Goal: Transaction & Acquisition: Purchase product/service

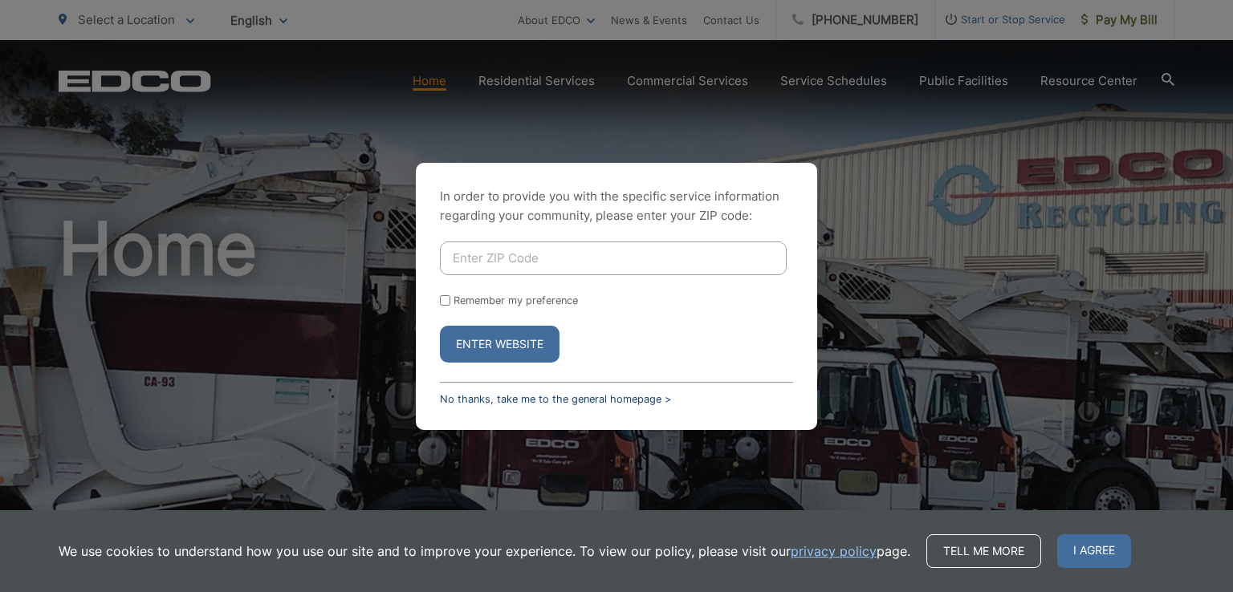
click at [572, 400] on link "No thanks, take me to the general homepage >" at bounding box center [555, 399] width 231 height 12
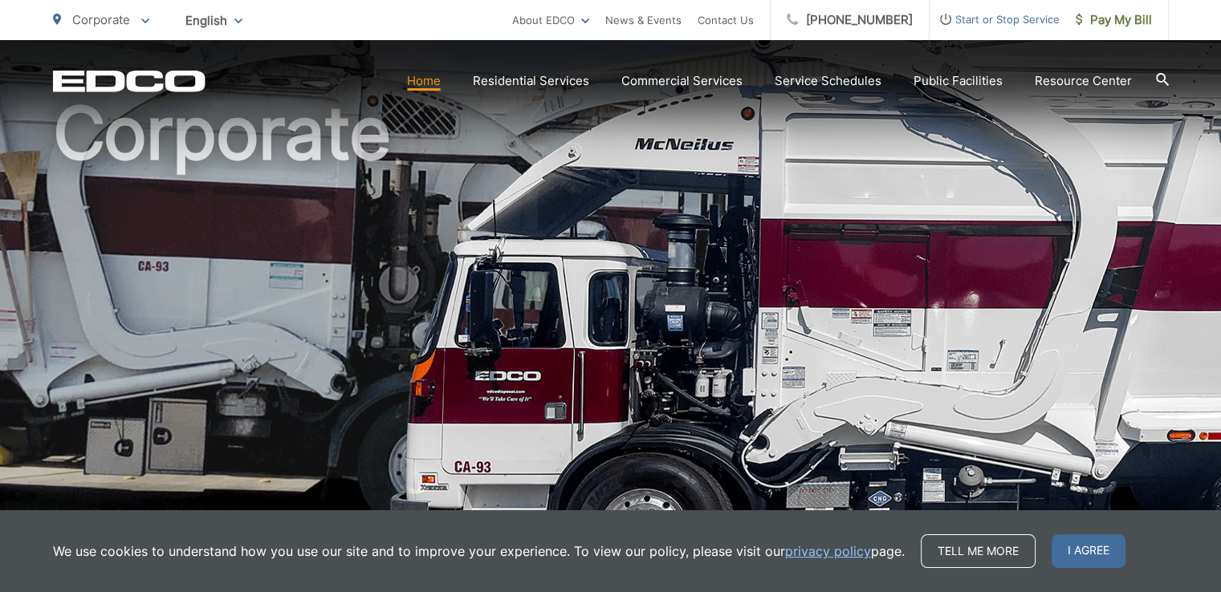
scroll to position [241, 0]
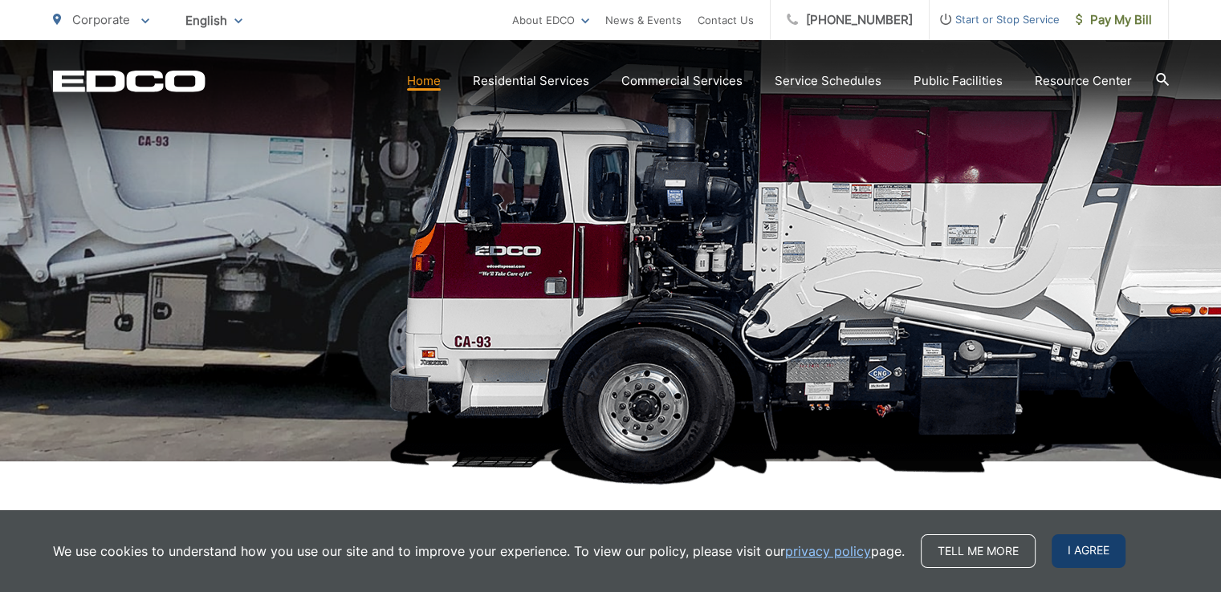
click at [1099, 556] on span "I agree" at bounding box center [1088, 551] width 74 height 34
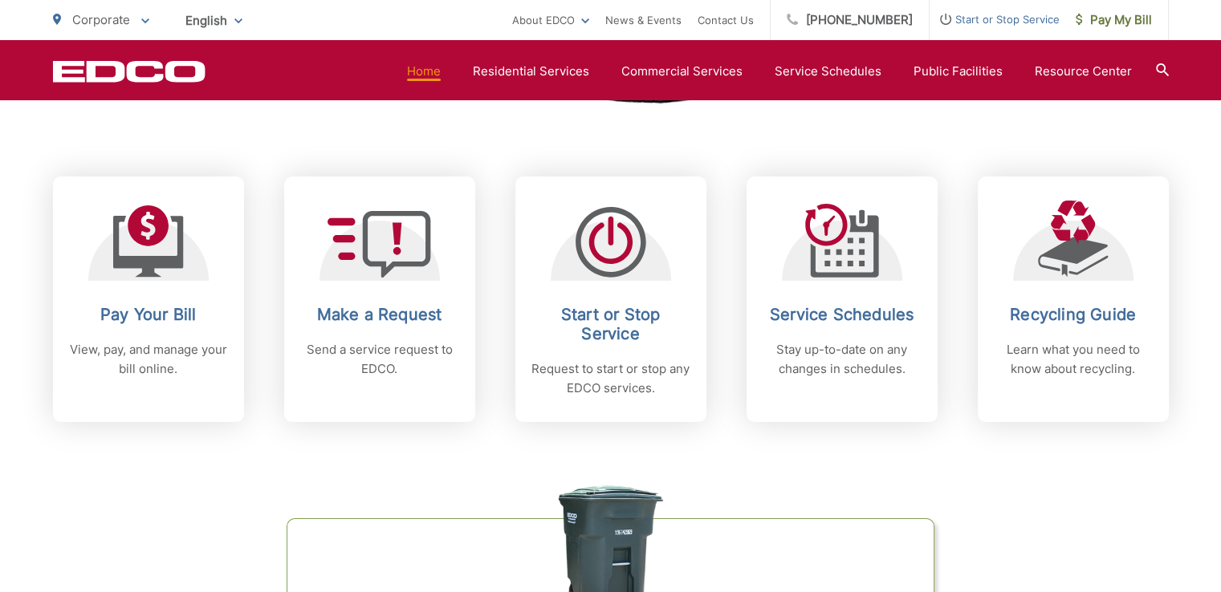
scroll to position [722, 0]
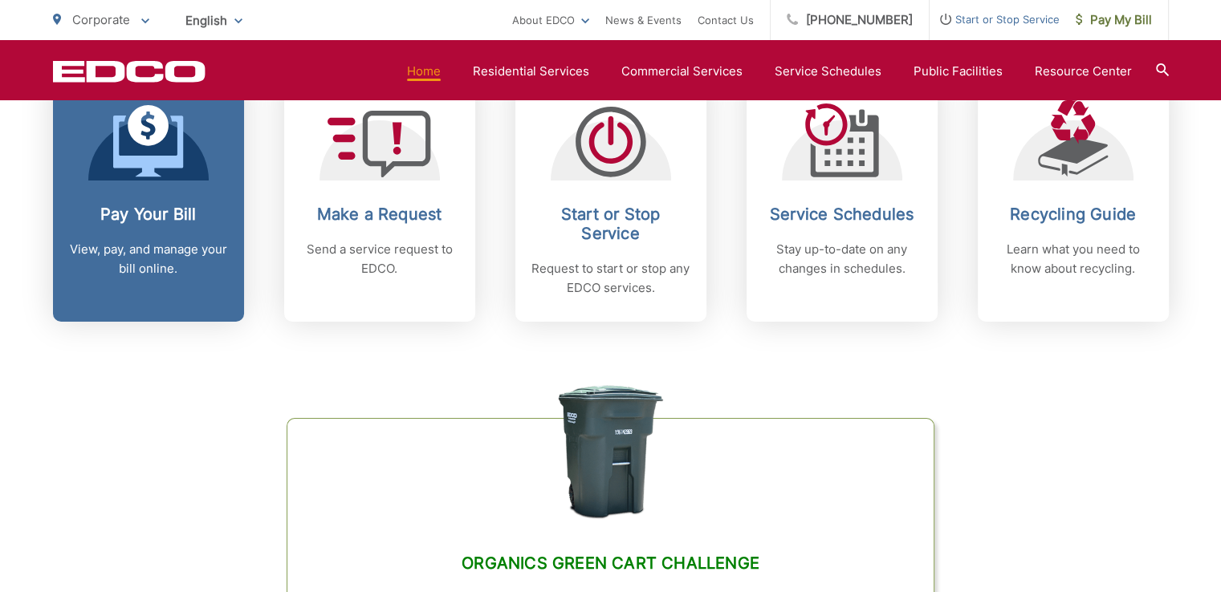
click at [133, 221] on h2 "Pay Your Bill" at bounding box center [148, 214] width 159 height 19
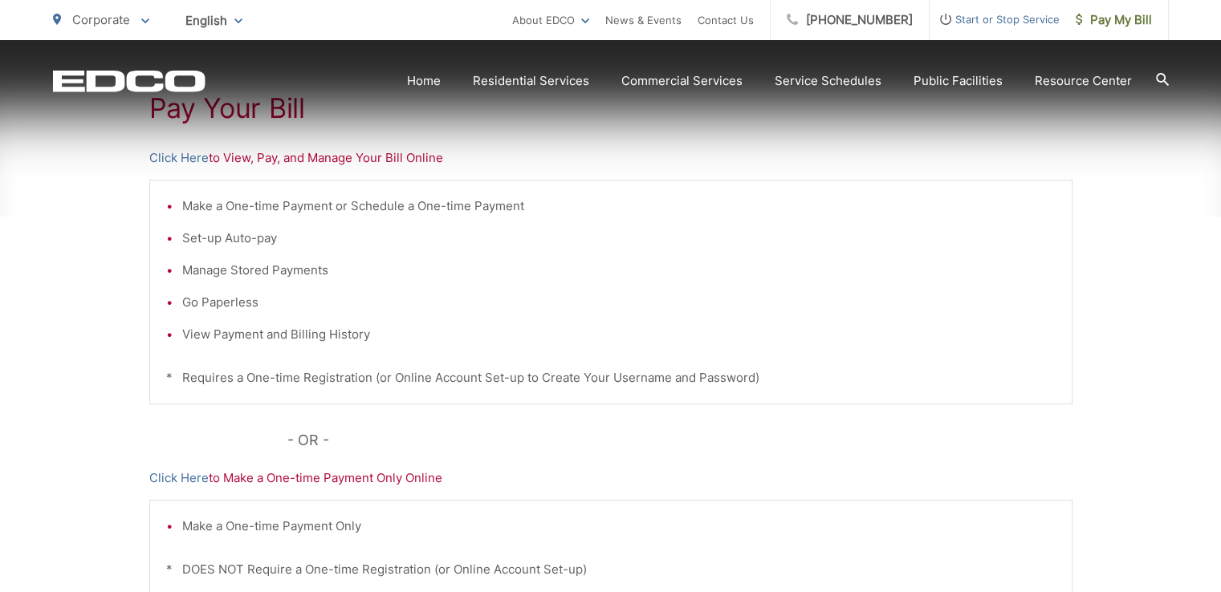
scroll to position [482, 0]
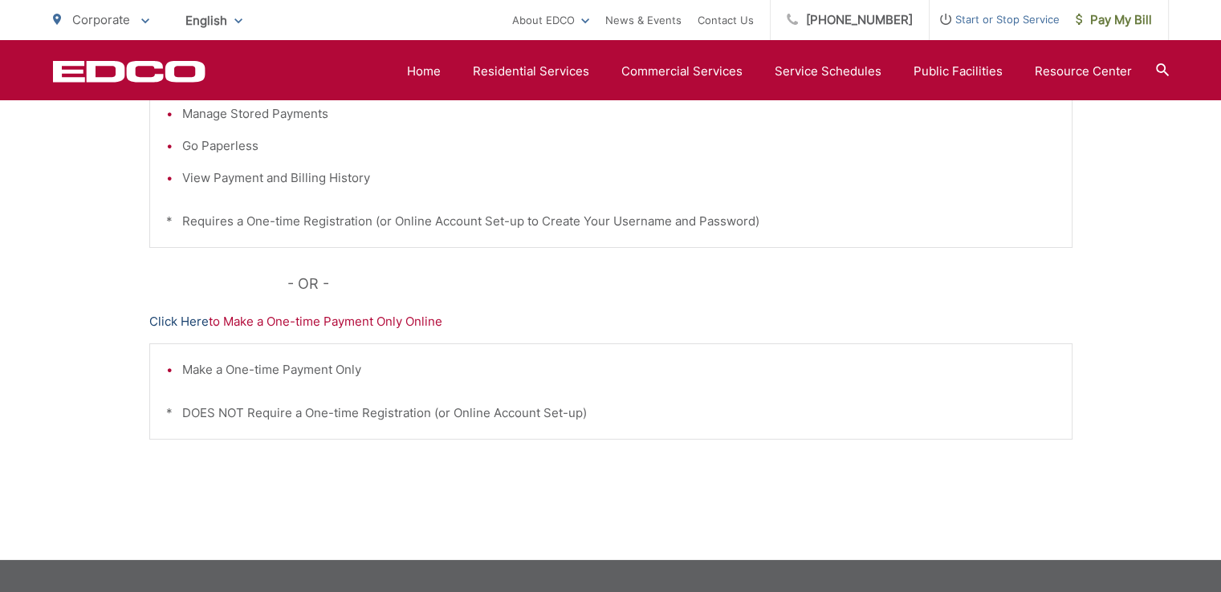
click at [178, 324] on link "Click Here" at bounding box center [178, 321] width 59 height 19
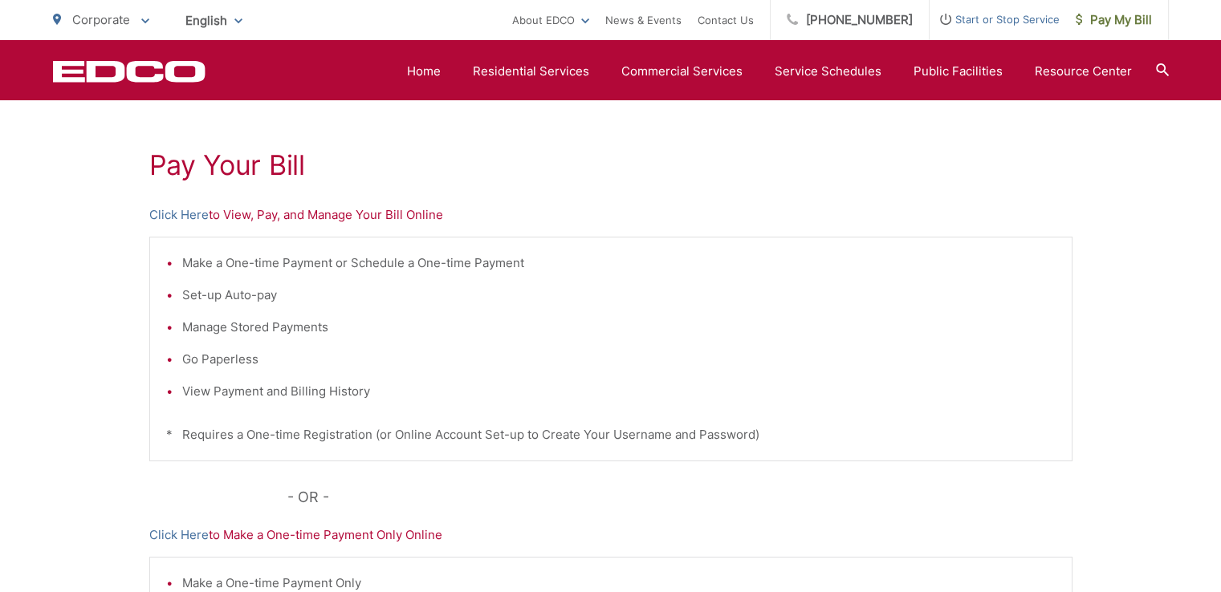
scroll to position [241, 0]
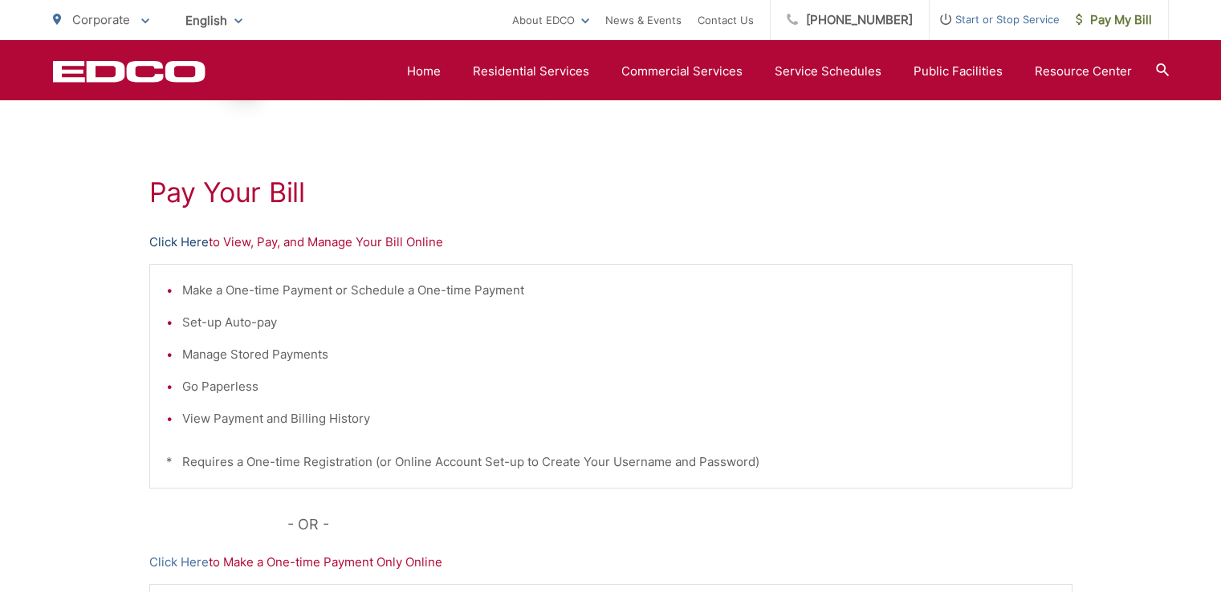
click at [186, 244] on link "Click Here" at bounding box center [178, 242] width 59 height 19
